Goal: Task Accomplishment & Management: Manage account settings

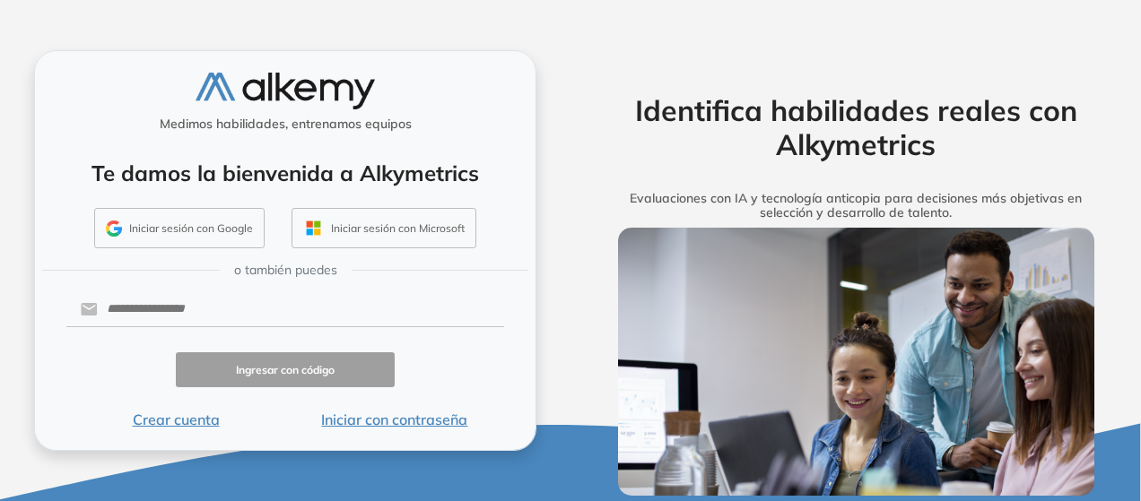
click at [163, 227] on button "Iniciar sesión con Google" at bounding box center [179, 228] width 170 height 41
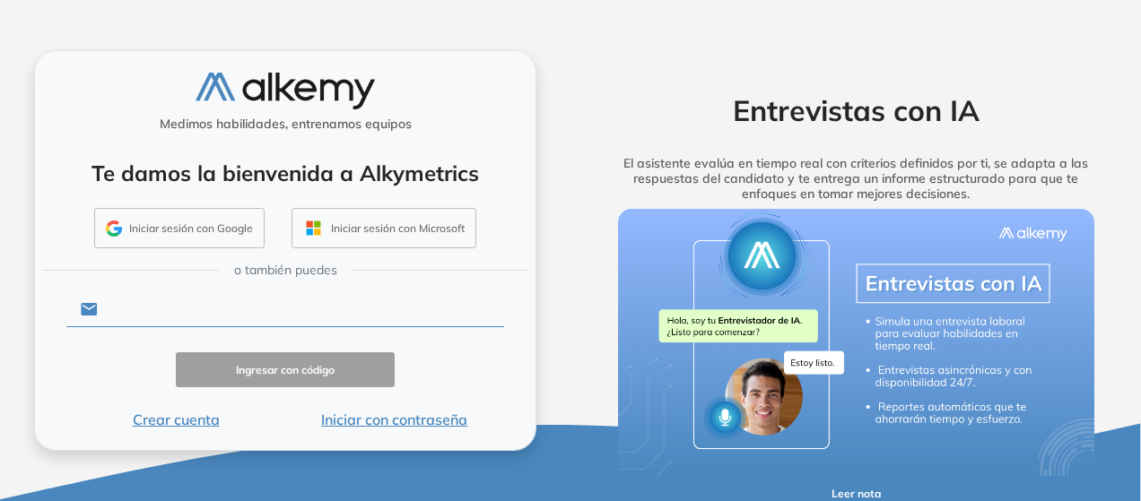
click at [203, 305] on input "text" at bounding box center [301, 309] width 406 height 34
type input "**********"
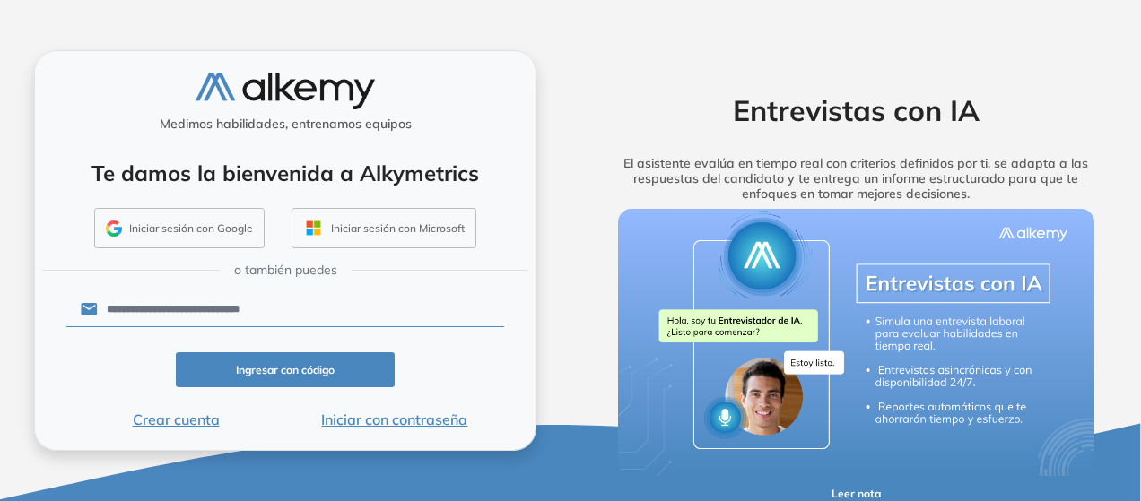
click at [270, 379] on button "Ingresar con código" at bounding box center [285, 369] width 219 height 35
